Goal: Transaction & Acquisition: Purchase product/service

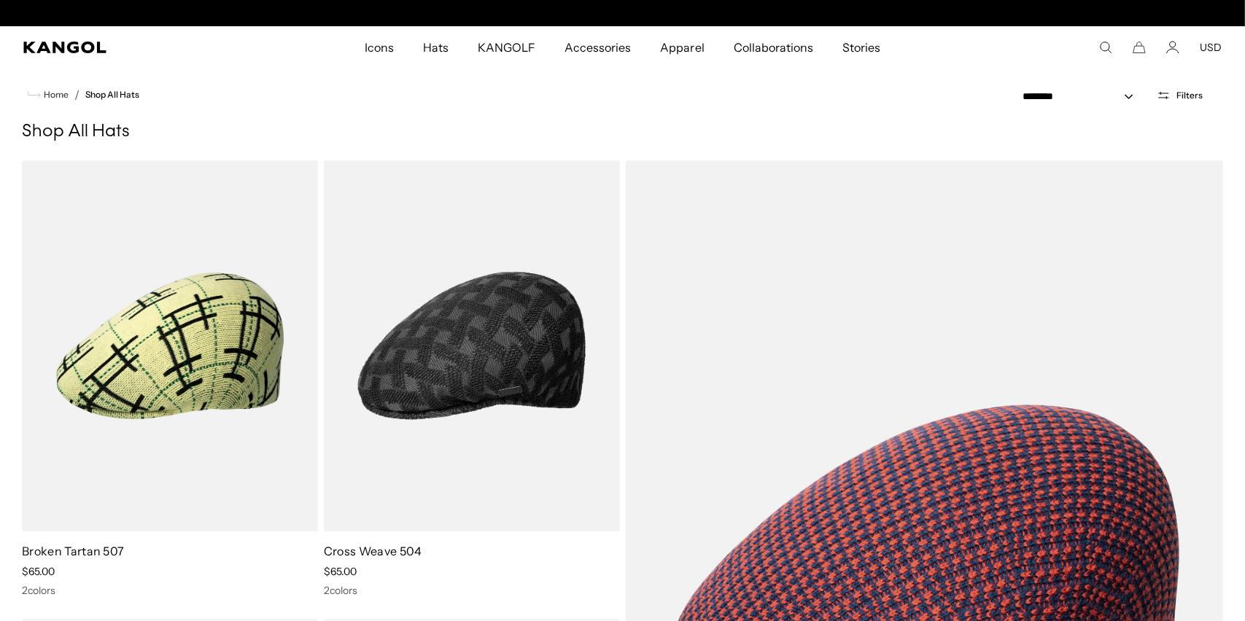
scroll to position [0, 300]
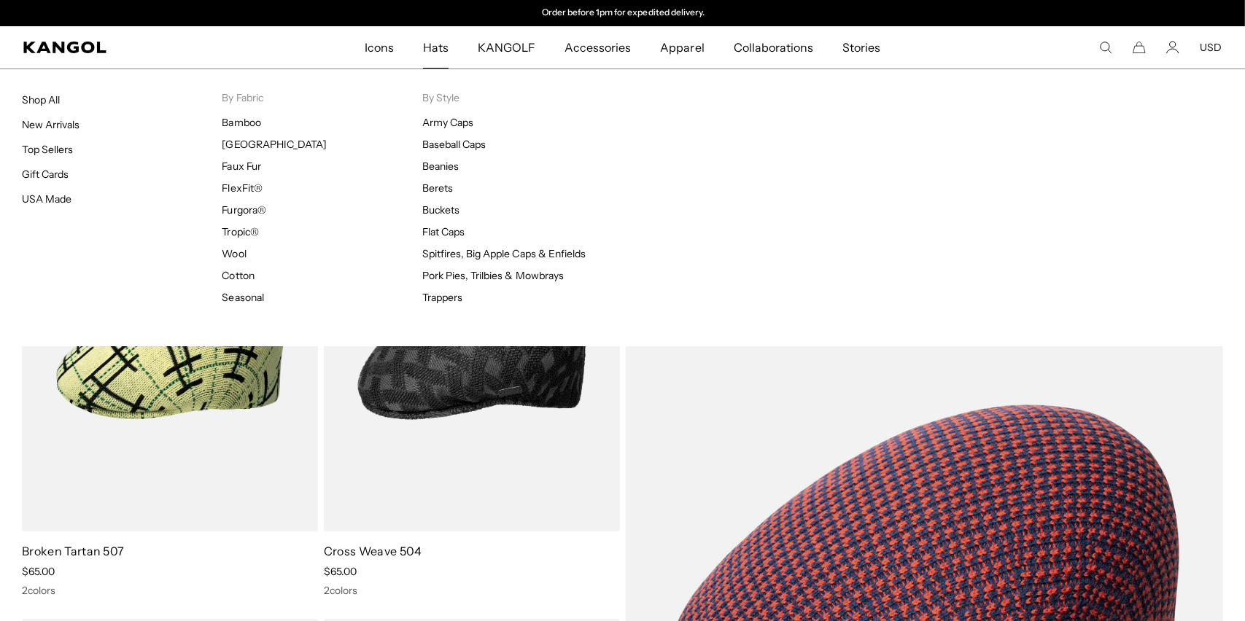
click at [430, 42] on span "Hats" at bounding box center [436, 47] width 26 height 42
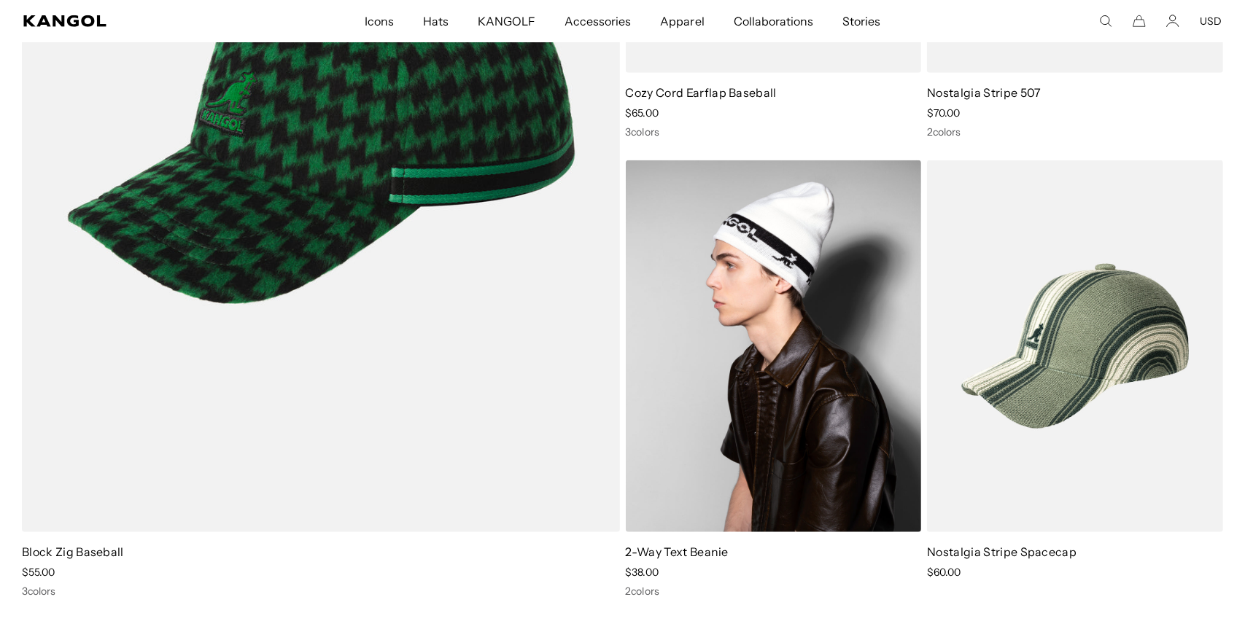
scroll to position [1386, 0]
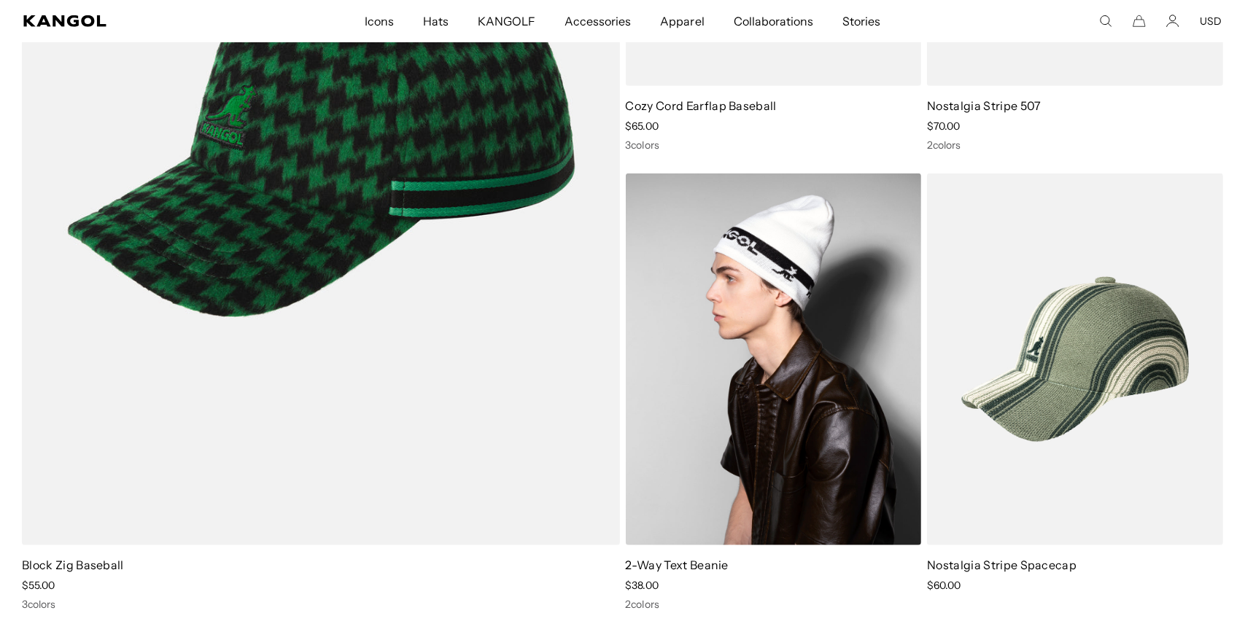
drag, startPoint x: 864, startPoint y: 151, endPoint x: 753, endPoint y: 273, distance: 165.2
click at [0, 0] on link at bounding box center [0, 0] width 0 height 0
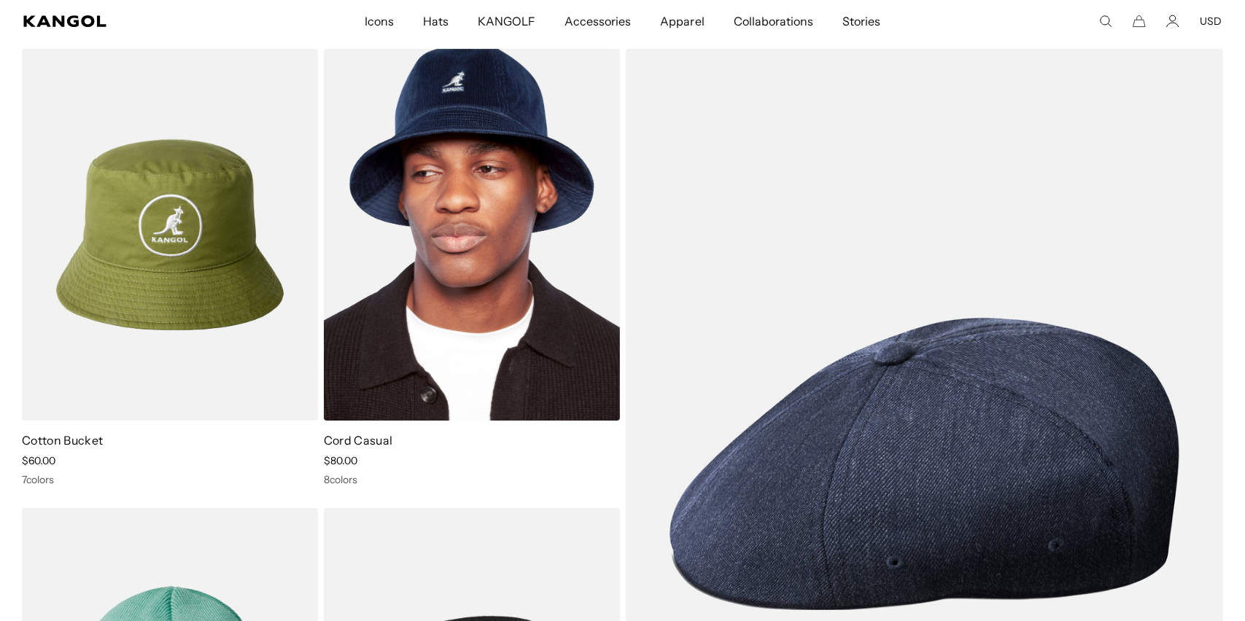
scroll to position [11449, 0]
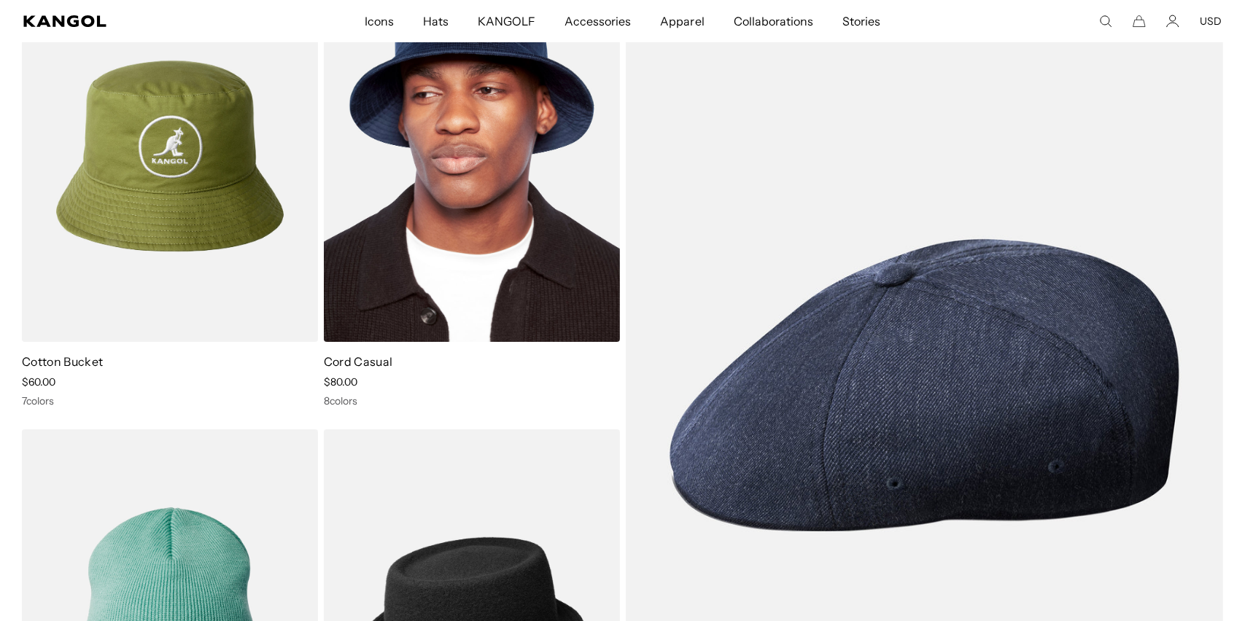
click at [479, 202] on img at bounding box center [472, 155] width 296 height 371
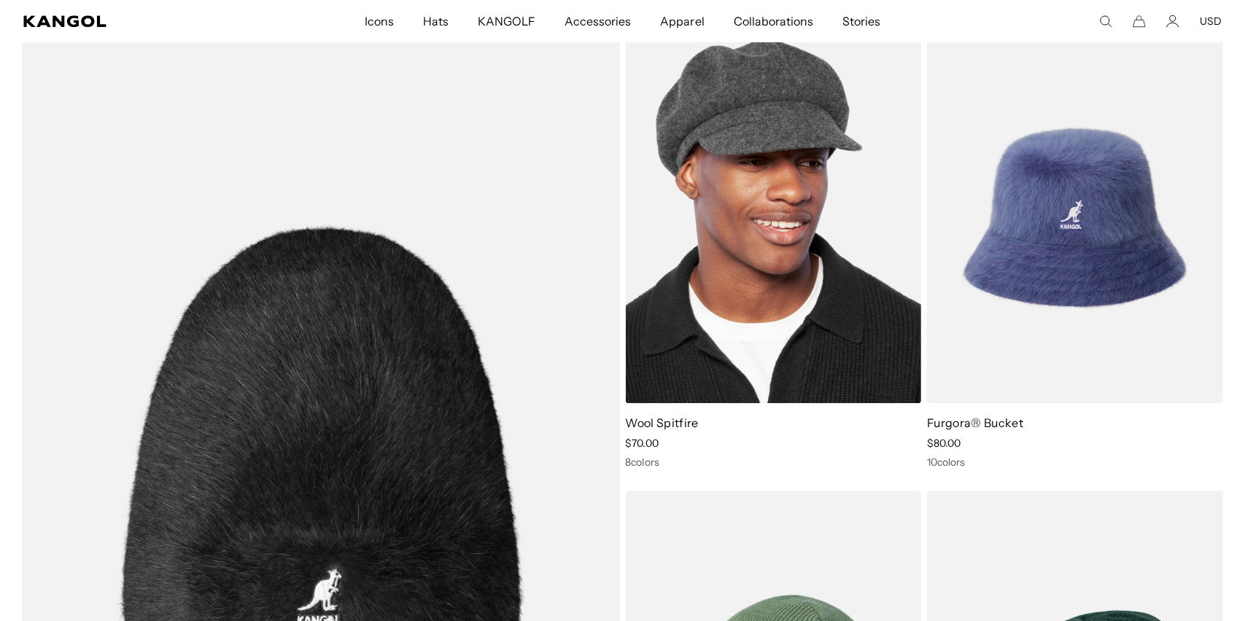
scroll to position [0, 300]
click at [705, 187] on img at bounding box center [774, 217] width 296 height 371
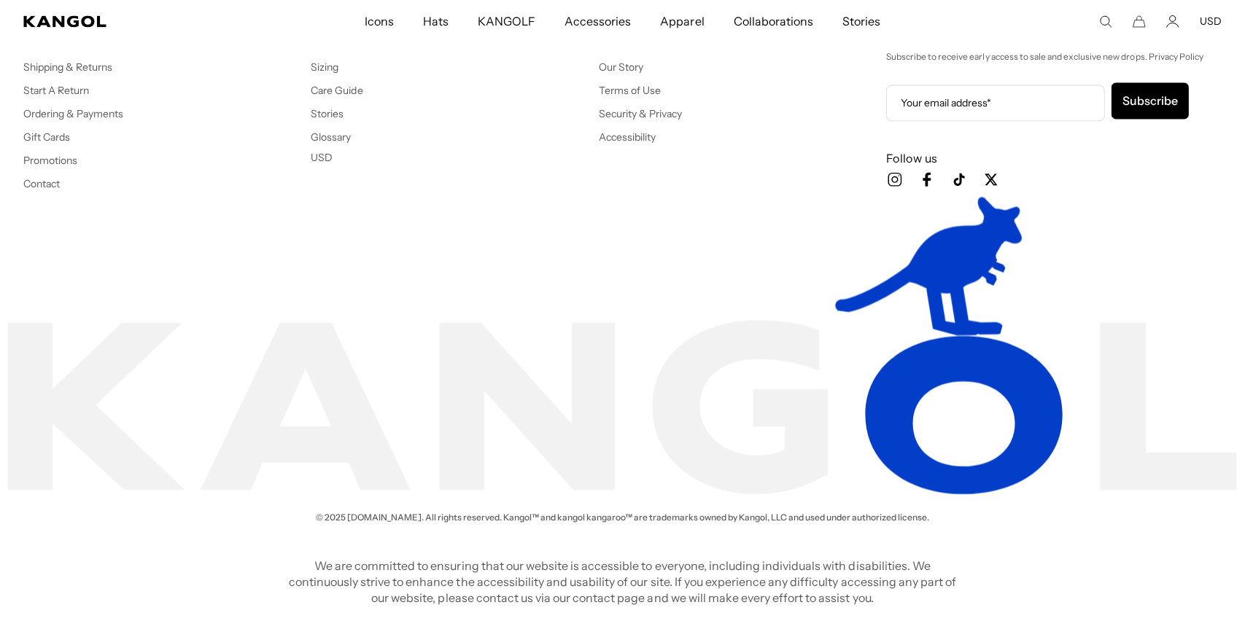
scroll to position [0, 300]
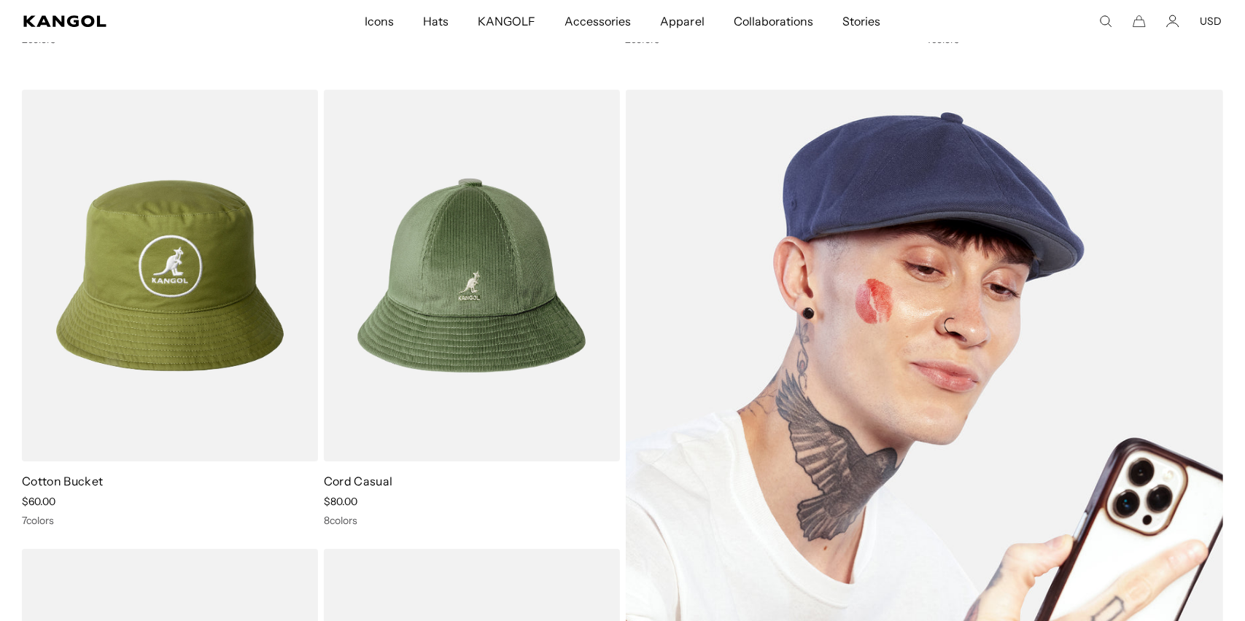
scroll to position [11322, 0]
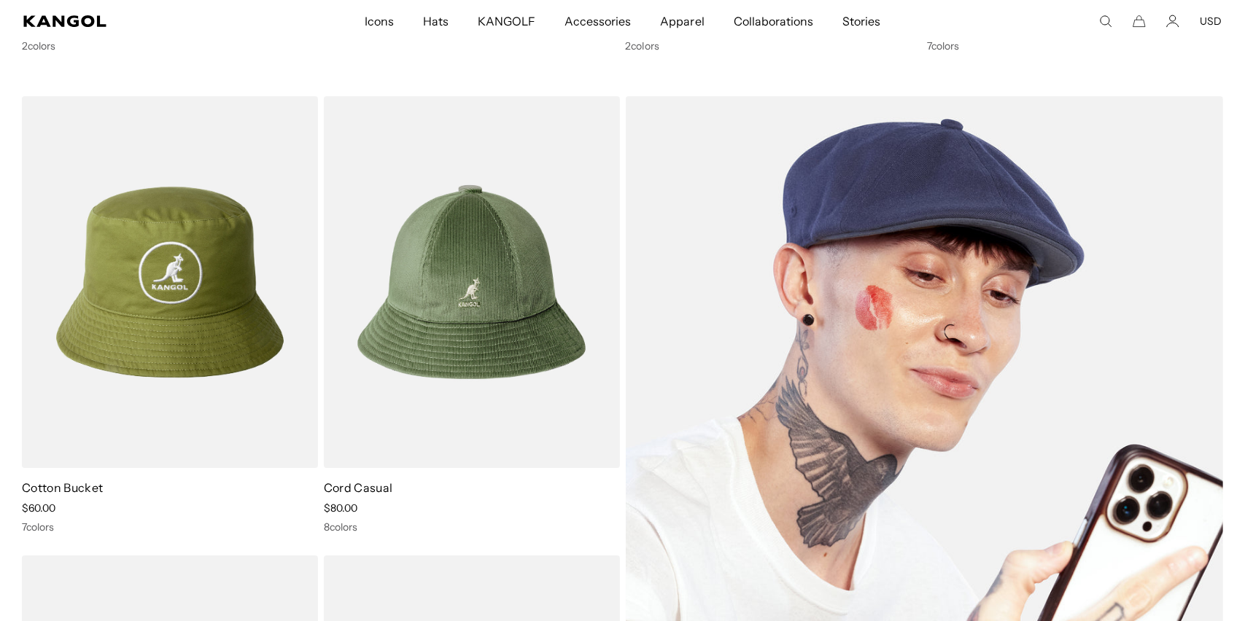
click at [1016, 187] on img at bounding box center [925, 511] width 598 height 831
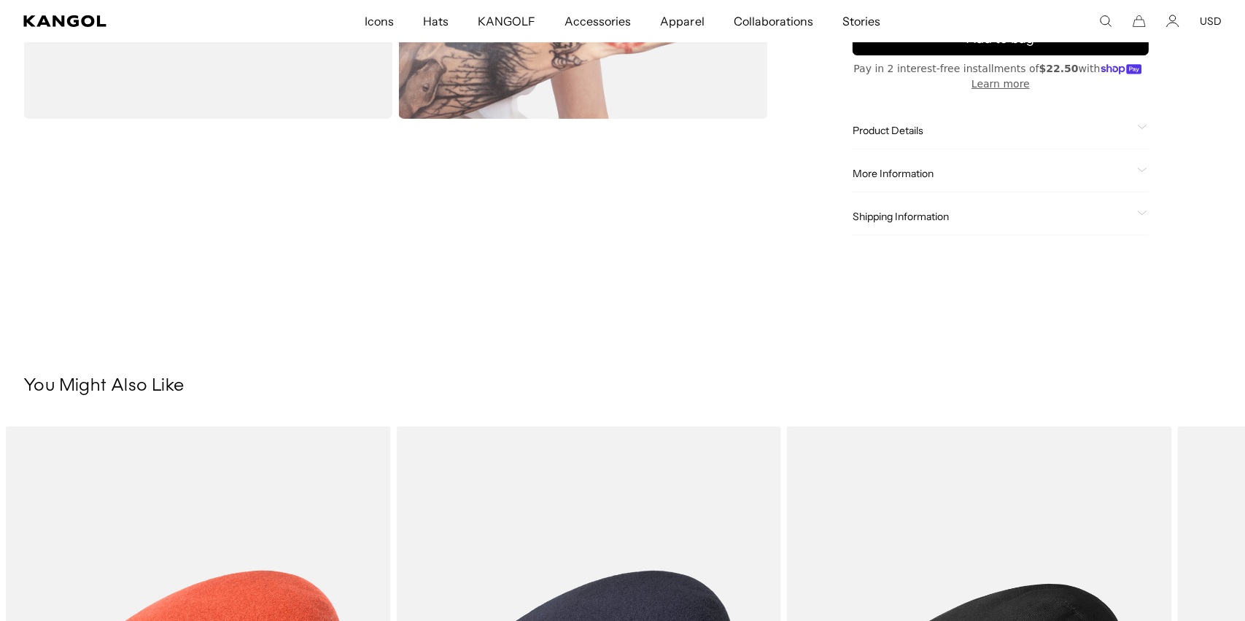
scroll to position [0, 300]
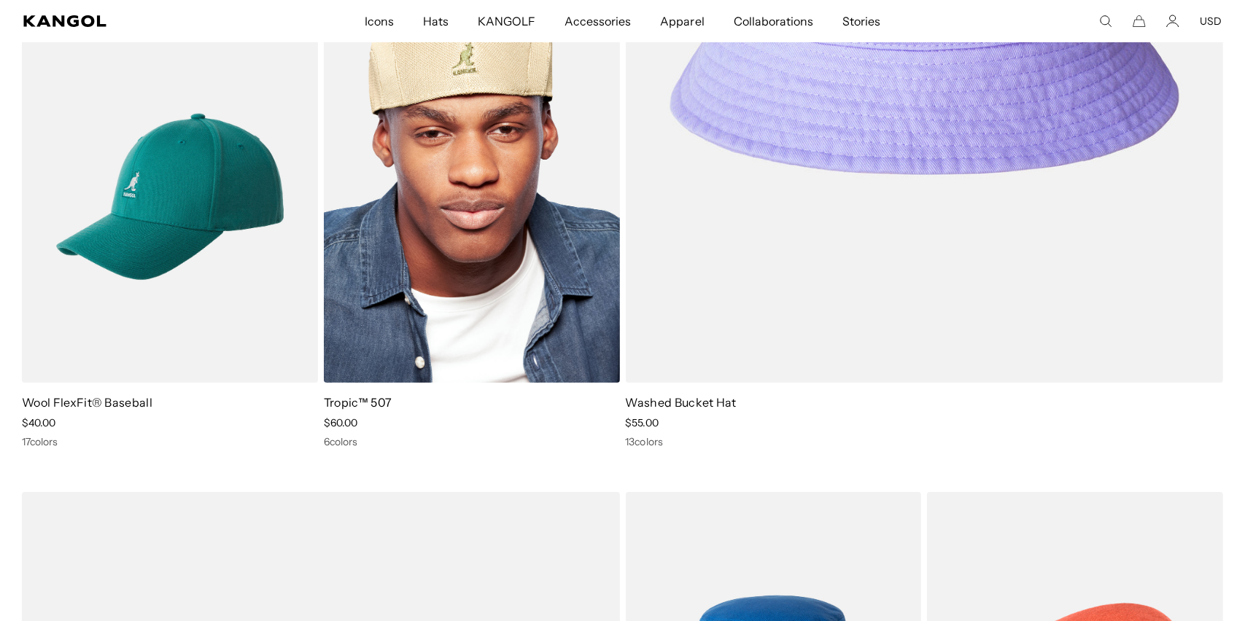
scroll to position [6145, 0]
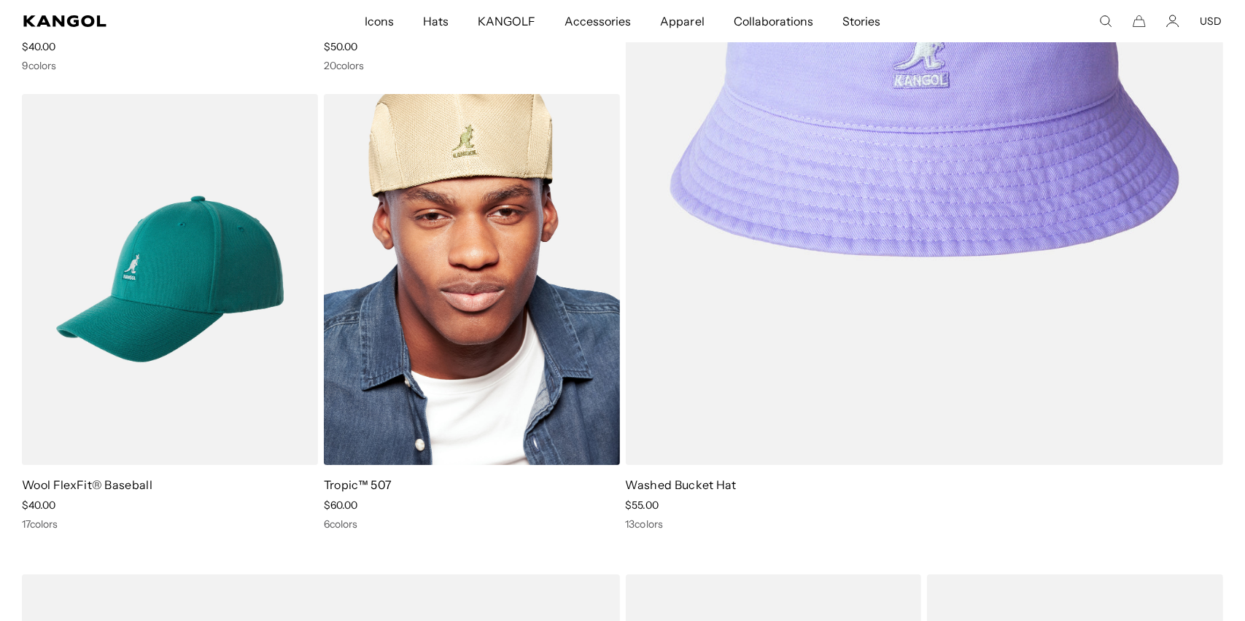
click at [456, 208] on img at bounding box center [472, 279] width 296 height 371
